Goal: Download file/media

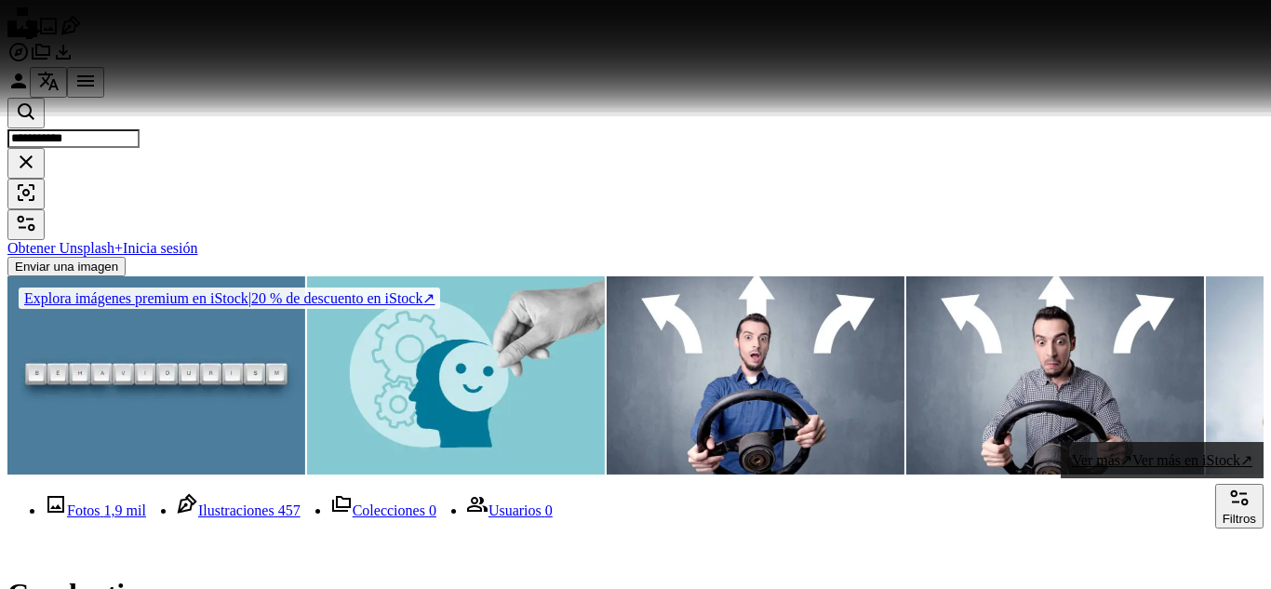
scroll to position [836, 0]
